Goal: Use online tool/utility: Utilize a website feature to perform a specific function

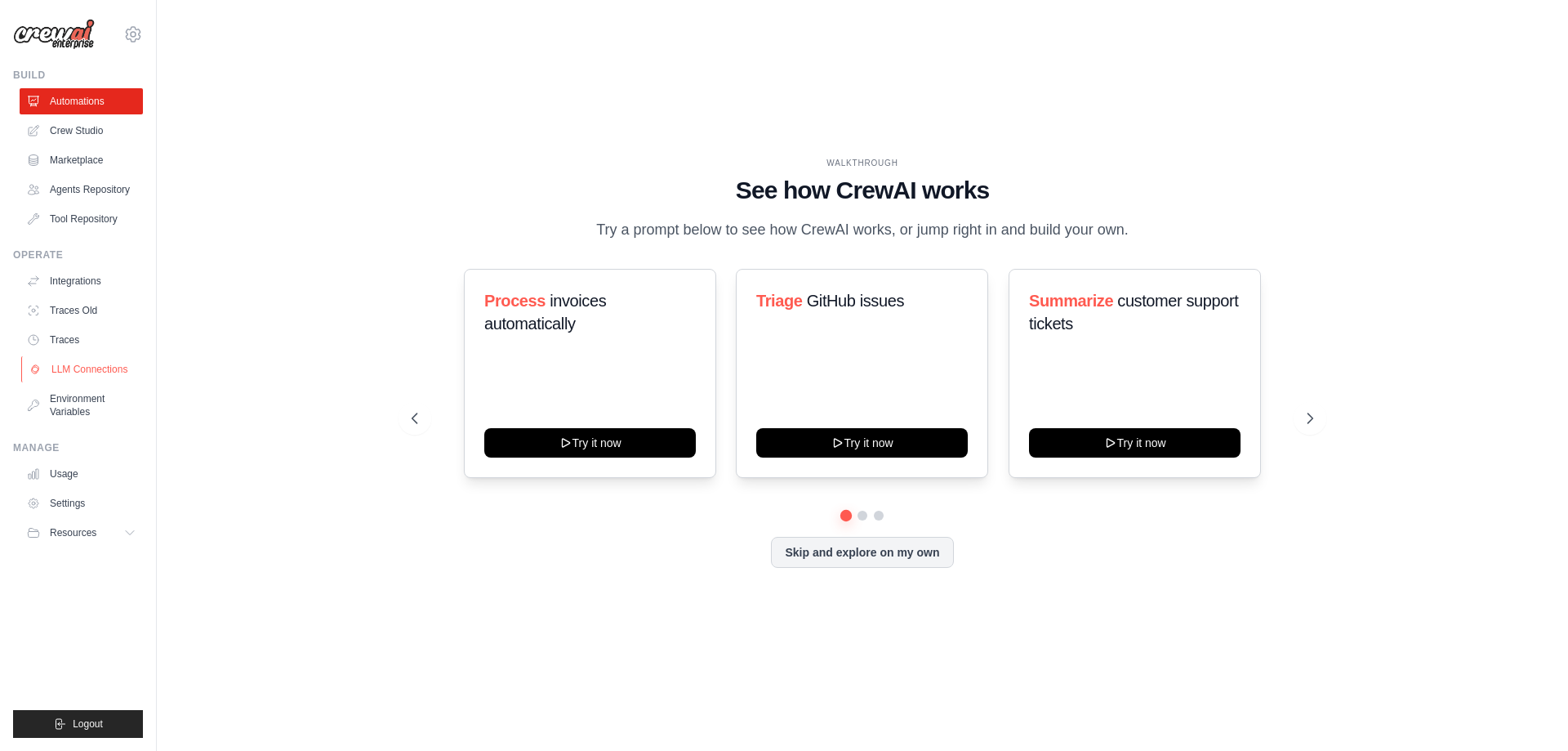
click at [93, 363] on link "LLM Connections" at bounding box center [83, 370] width 123 height 26
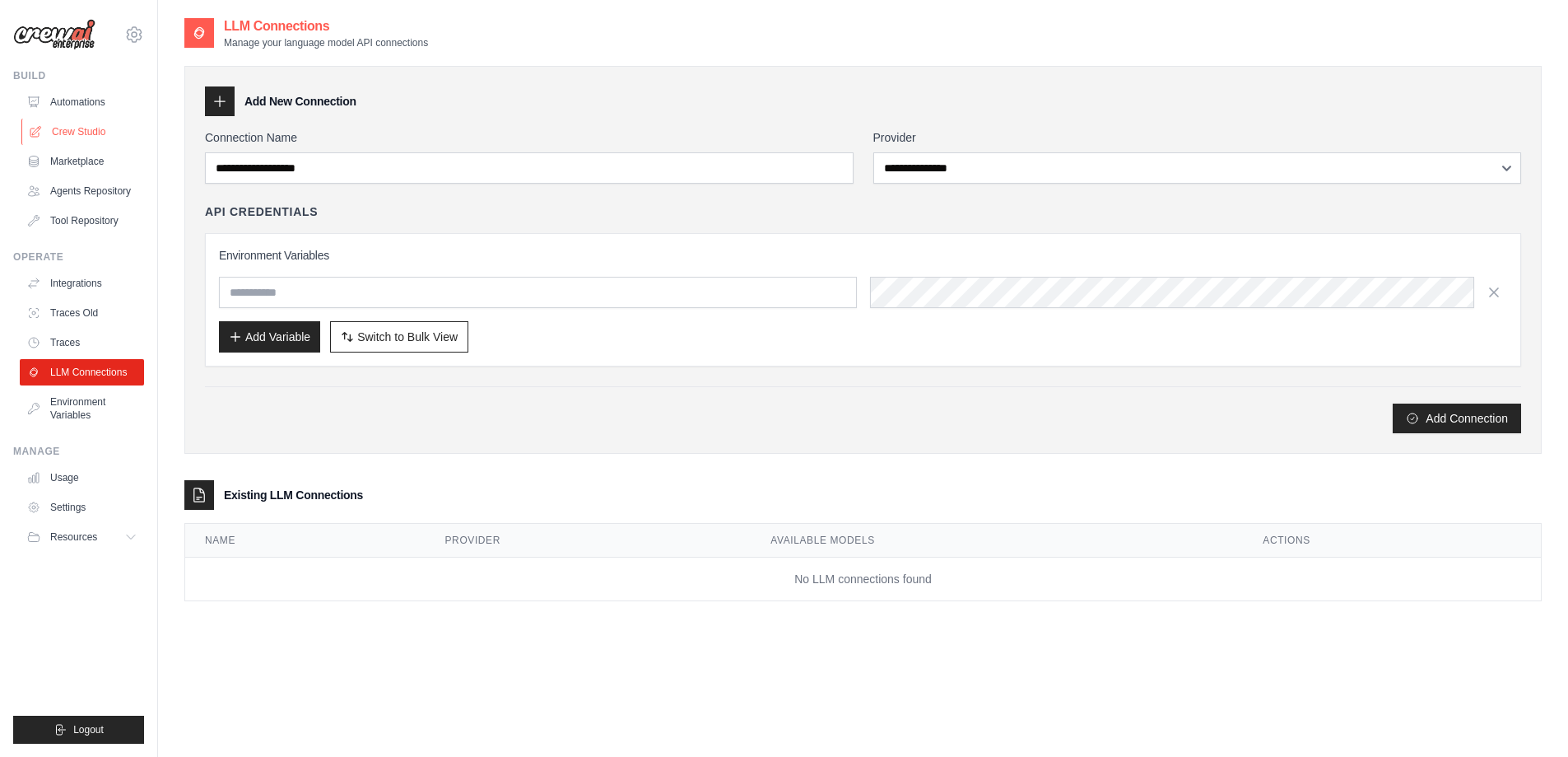
click at [85, 125] on link "Crew Studio" at bounding box center [84, 132] width 124 height 27
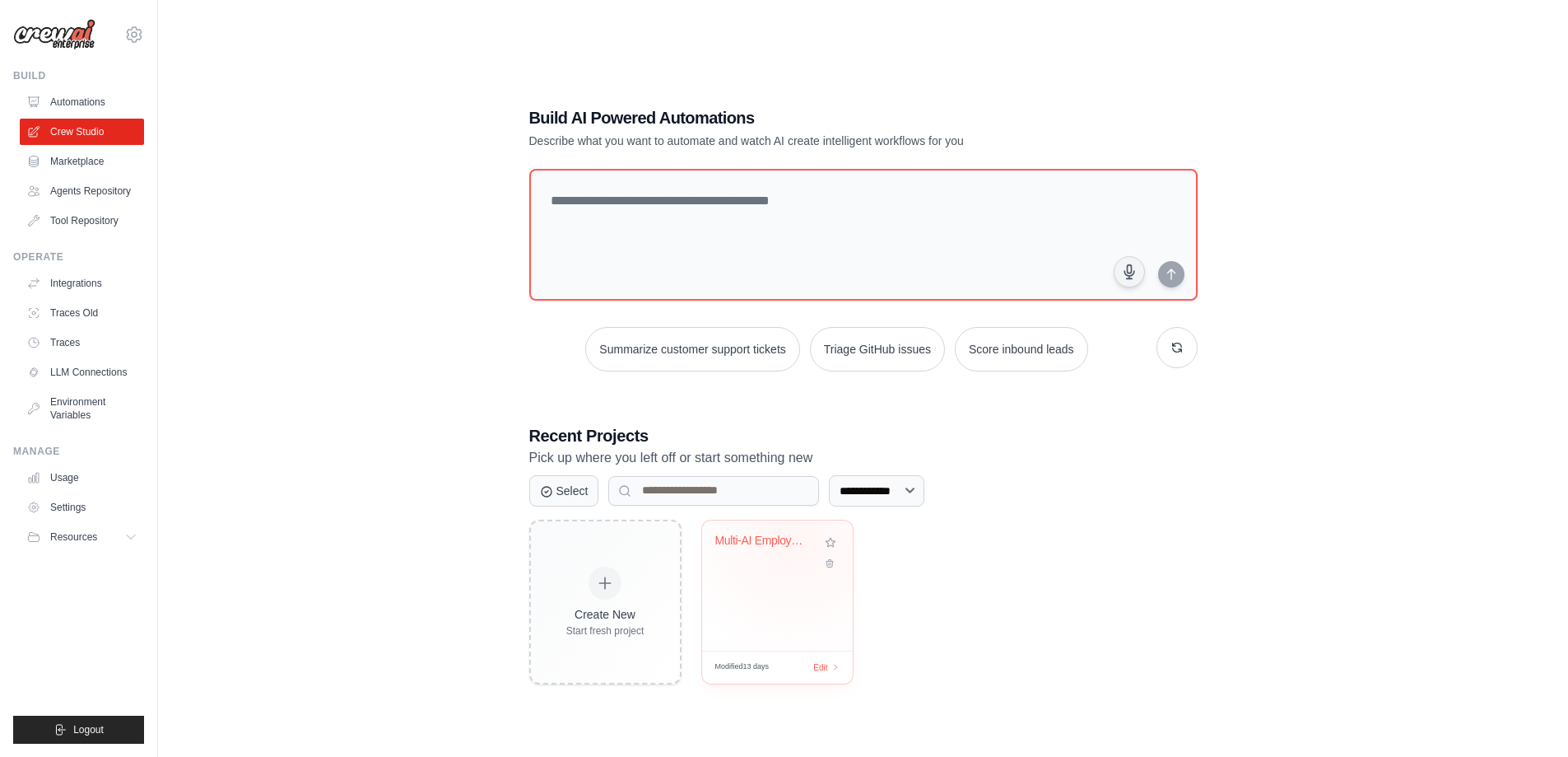
click at [793, 539] on div "Multi-AI Employment Validator - Tes..." at bounding box center [765, 541] width 99 height 15
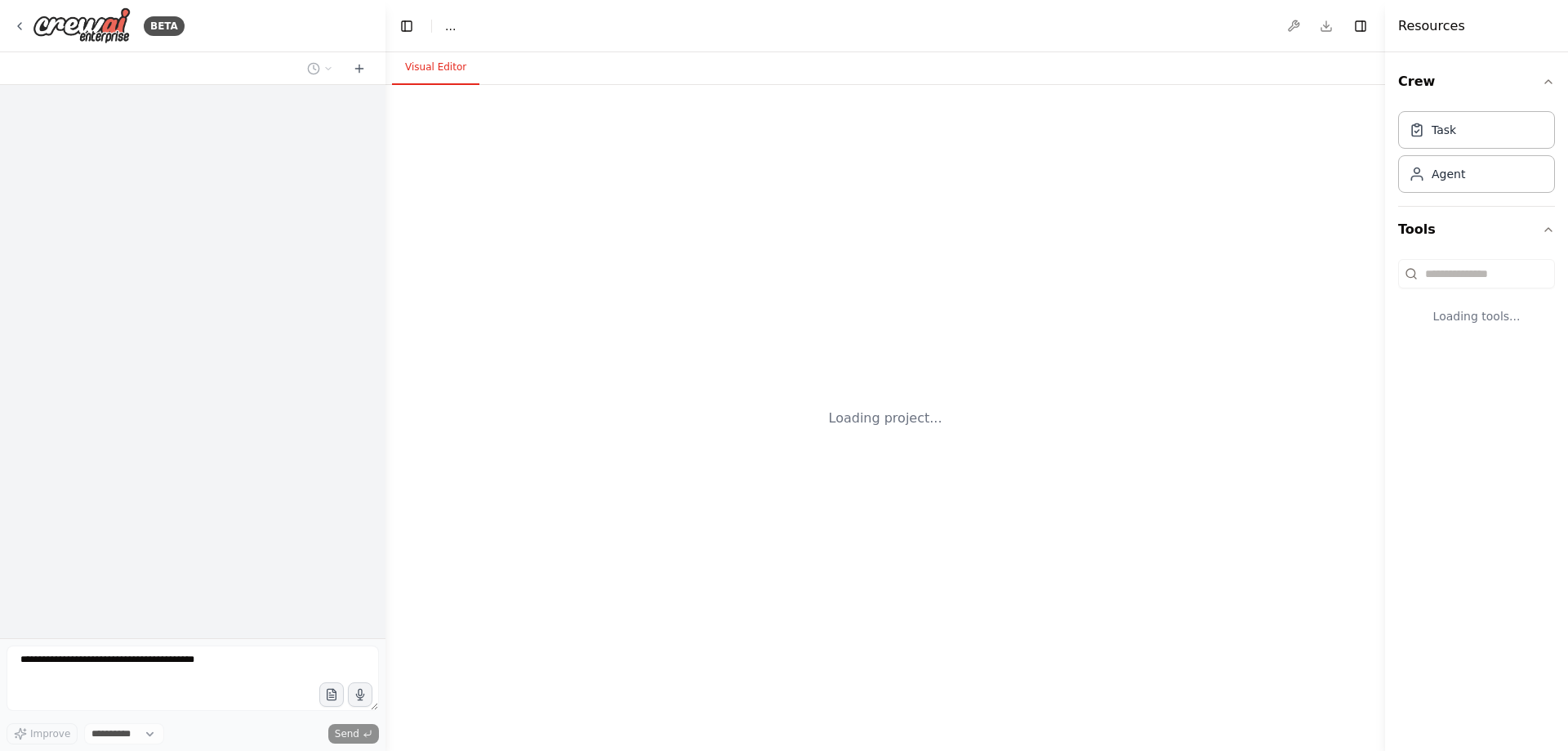
select select "****"
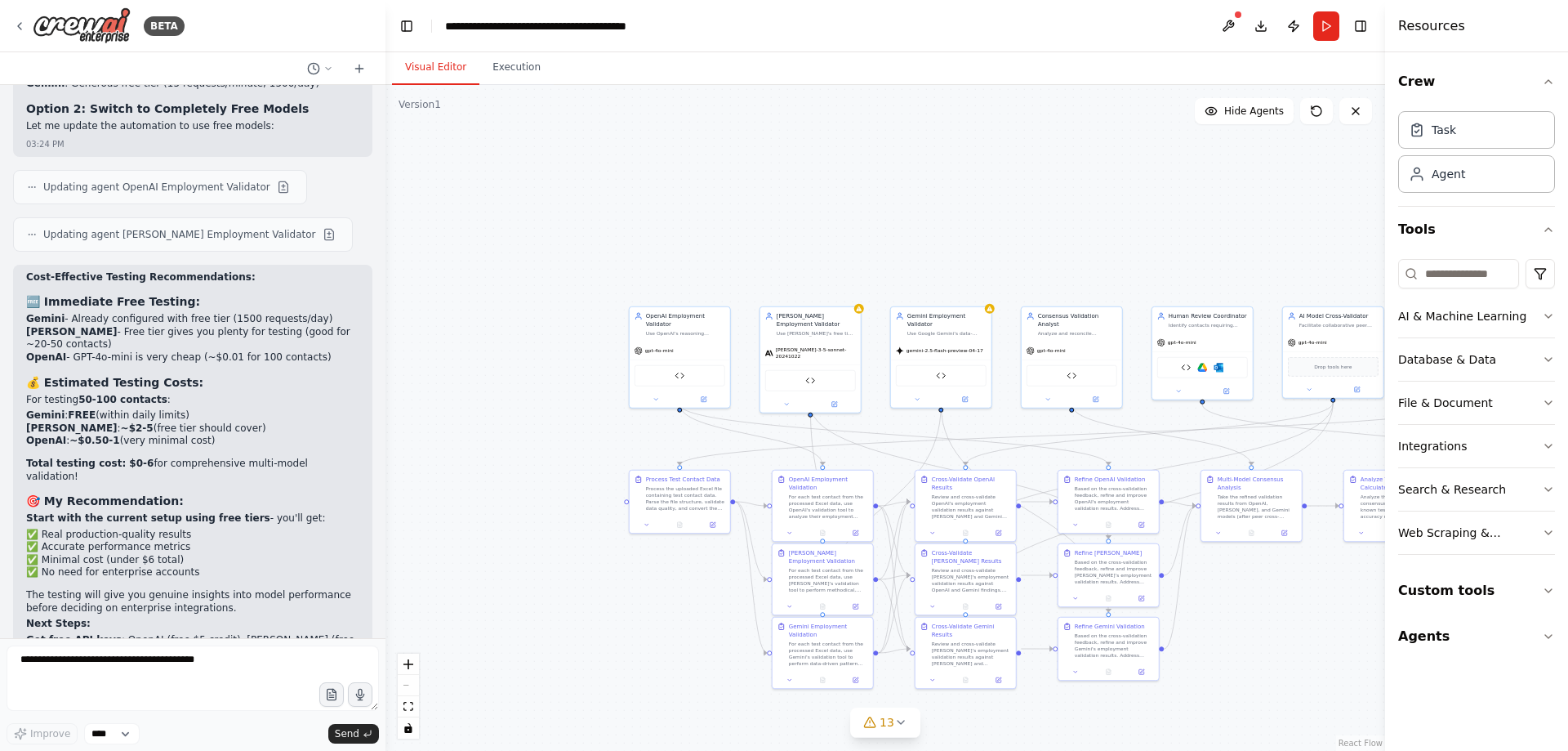
scroll to position [26700, 0]
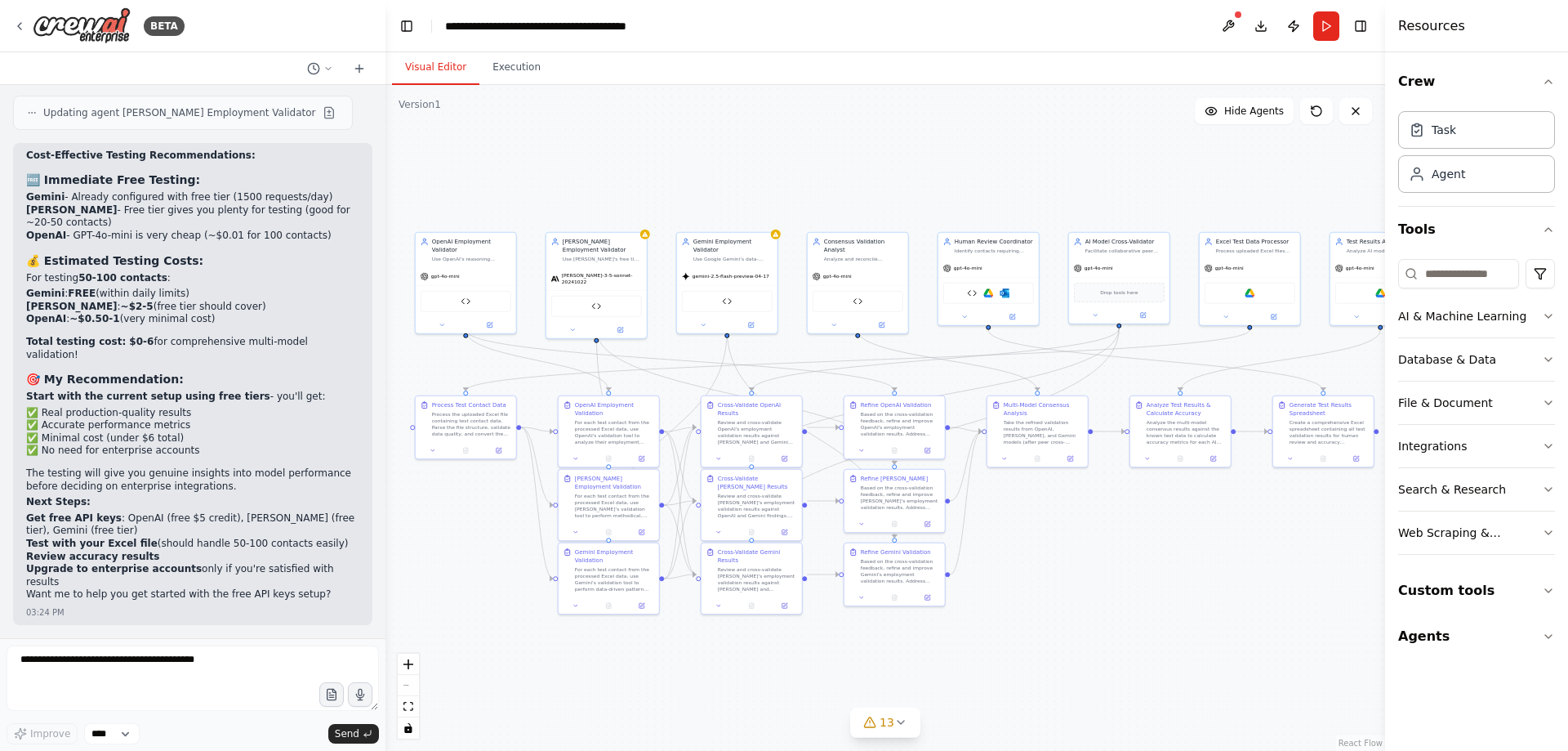
drag, startPoint x: 1253, startPoint y: 610, endPoint x: 973, endPoint y: 496, distance: 302.3
click at [973, 496] on div ".deletable-edge-delete-btn { width: 20px; height: 20px; border: 0px solid #ffff…" at bounding box center [885, 417] width 1000 height 666
drag, startPoint x: 1001, startPoint y: 513, endPoint x: 1060, endPoint y: 541, distance: 65.3
click at [1060, 541] on div ".deletable-edge-delete-btn { width: 20px; height: 20px; border: 0px solid #ffff…" at bounding box center [885, 417] width 1000 height 666
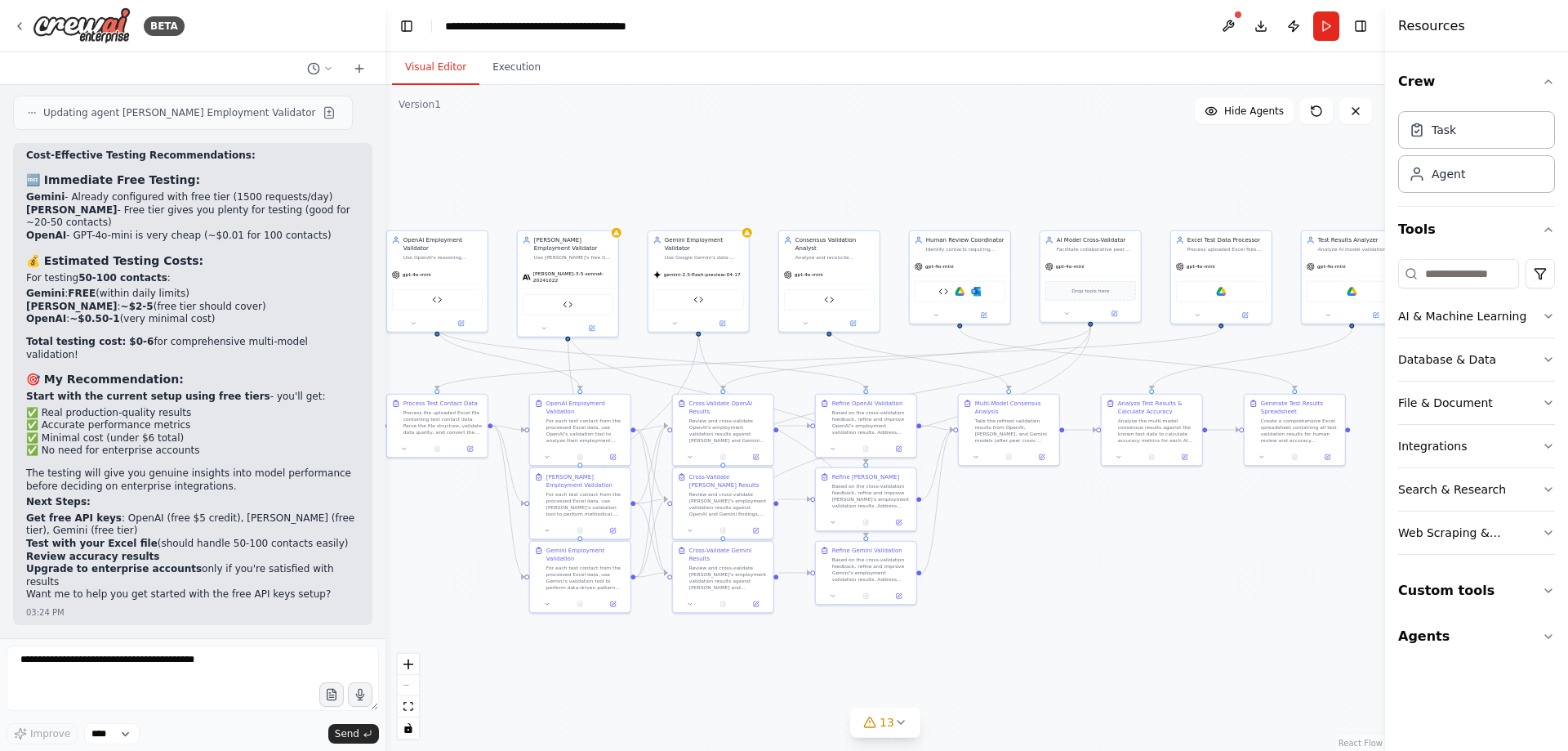
drag, startPoint x: 1051, startPoint y: 530, endPoint x: 1028, endPoint y: 537, distance: 24.0
click at [1028, 537] on div ".deletable-edge-delete-btn { width: 20px; height: 20px; border: 0px solid #ffff…" at bounding box center [885, 417] width 1000 height 666
click at [1048, 545] on div ".deletable-edge-delete-btn { width: 20px; height: 20px; border: 0px solid #ffff…" at bounding box center [885, 417] width 1000 height 666
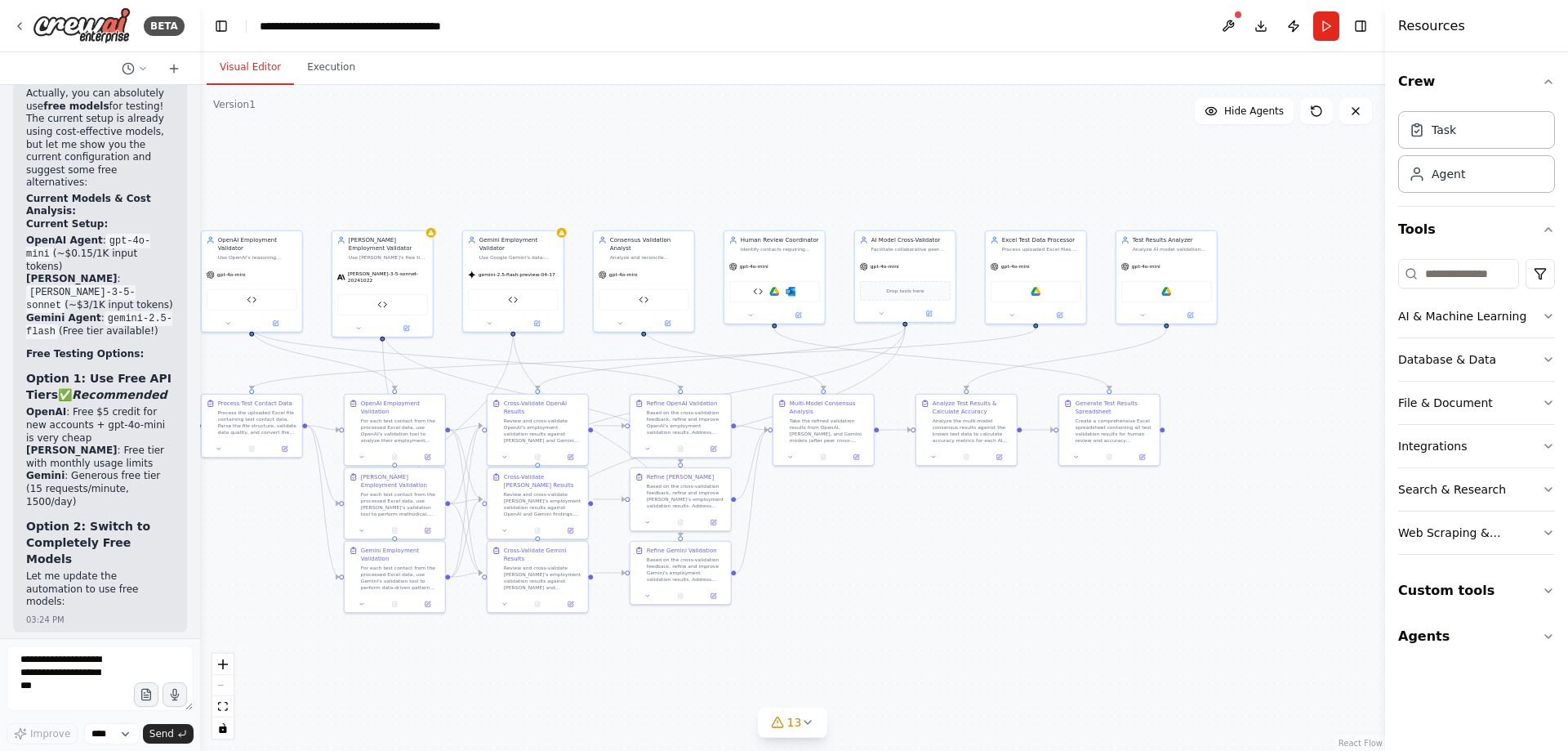
drag, startPoint x: 381, startPoint y: 357, endPoint x: 662, endPoint y: 364, distance: 281.1
click at [201, 357] on div "BETA i'd like to validate the contacts in my hubspot crm still work for the com…" at bounding box center [784, 376] width 1568 height 751
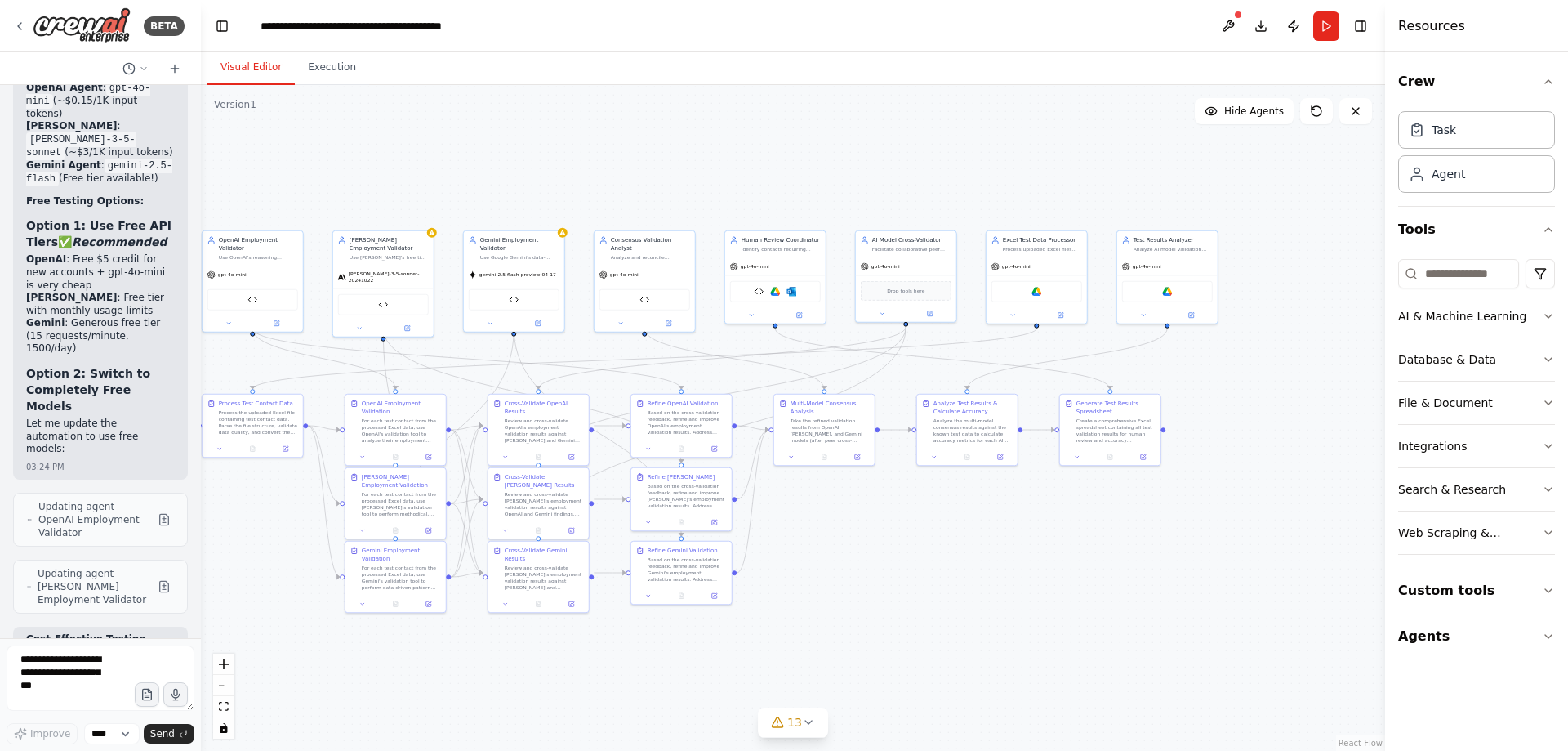
scroll to position [40499, 0]
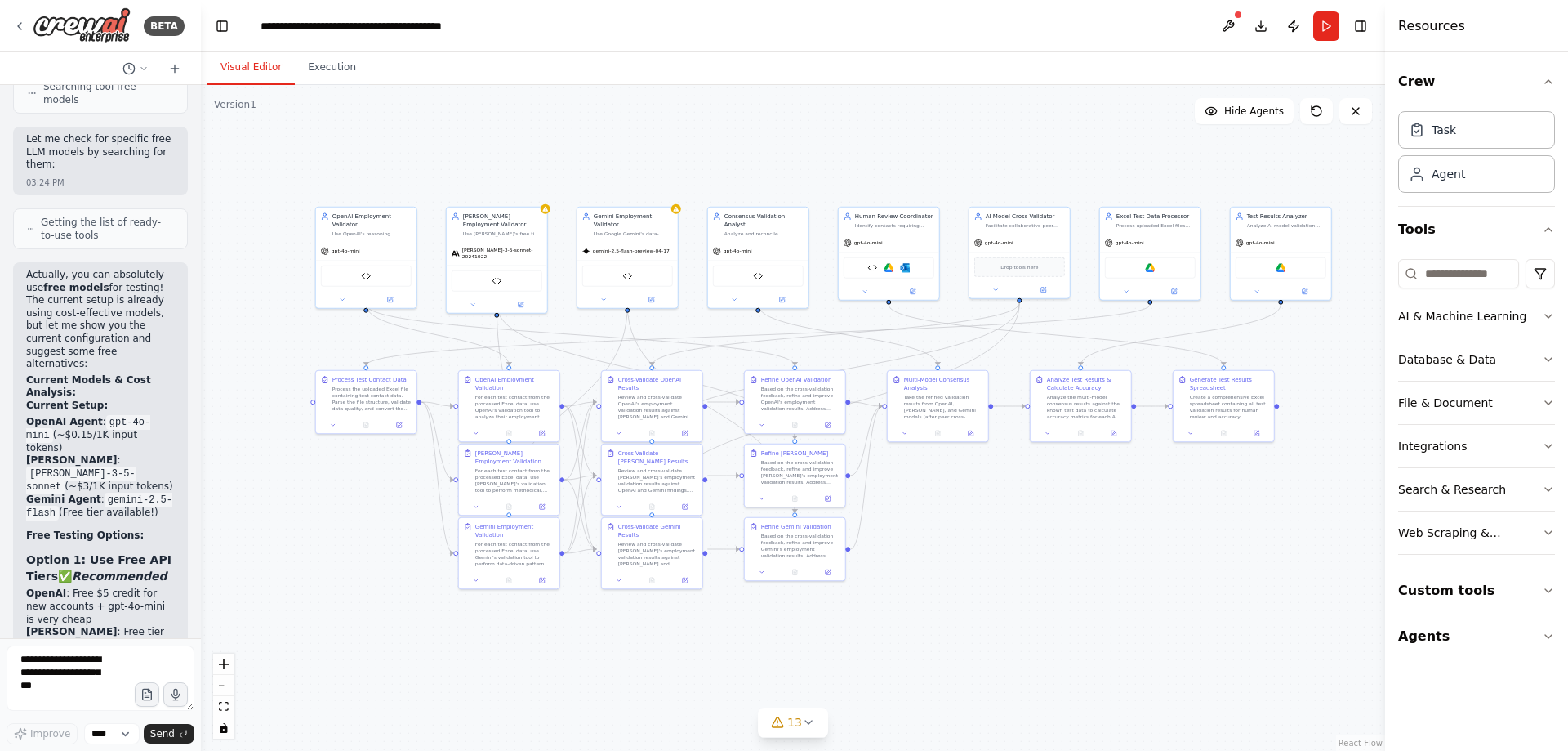
drag, startPoint x: 1317, startPoint y: 377, endPoint x: 1357, endPoint y: 352, distance: 47.2
click at [1357, 352] on div ".deletable-edge-delete-btn { width: 20px; height: 20px; border: 0px solid #ffff…" at bounding box center [793, 417] width 1184 height 666
